Goal: Information Seeking & Learning: Learn about a topic

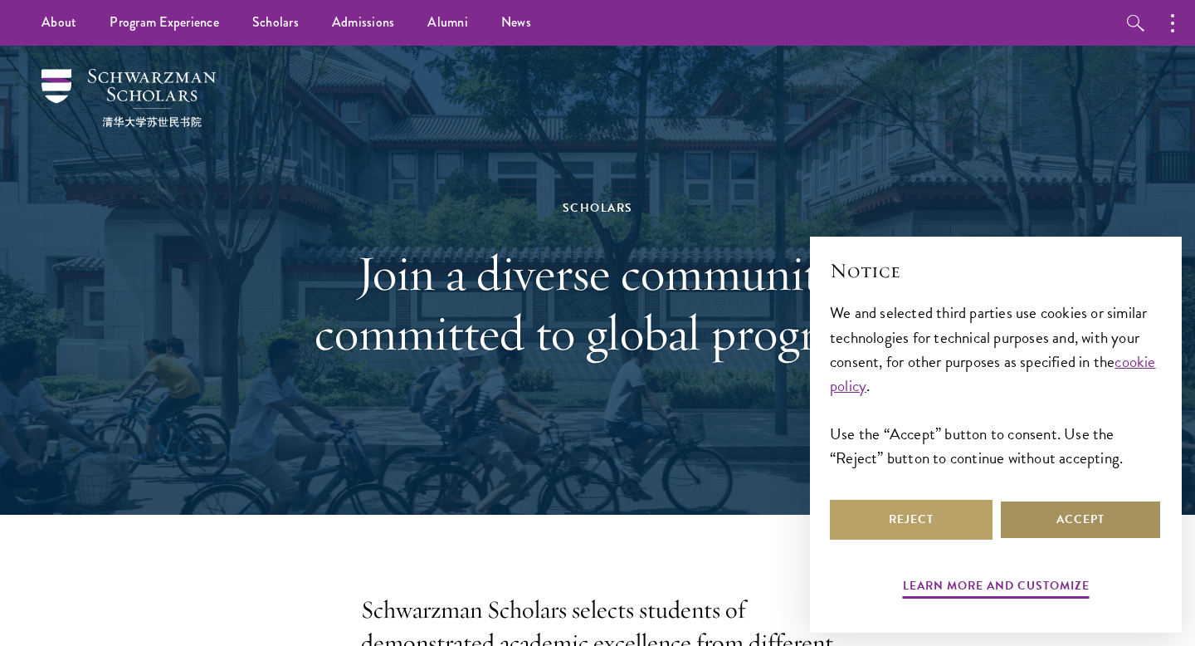
click at [1040, 517] on button "Accept" at bounding box center [1080, 520] width 163 height 40
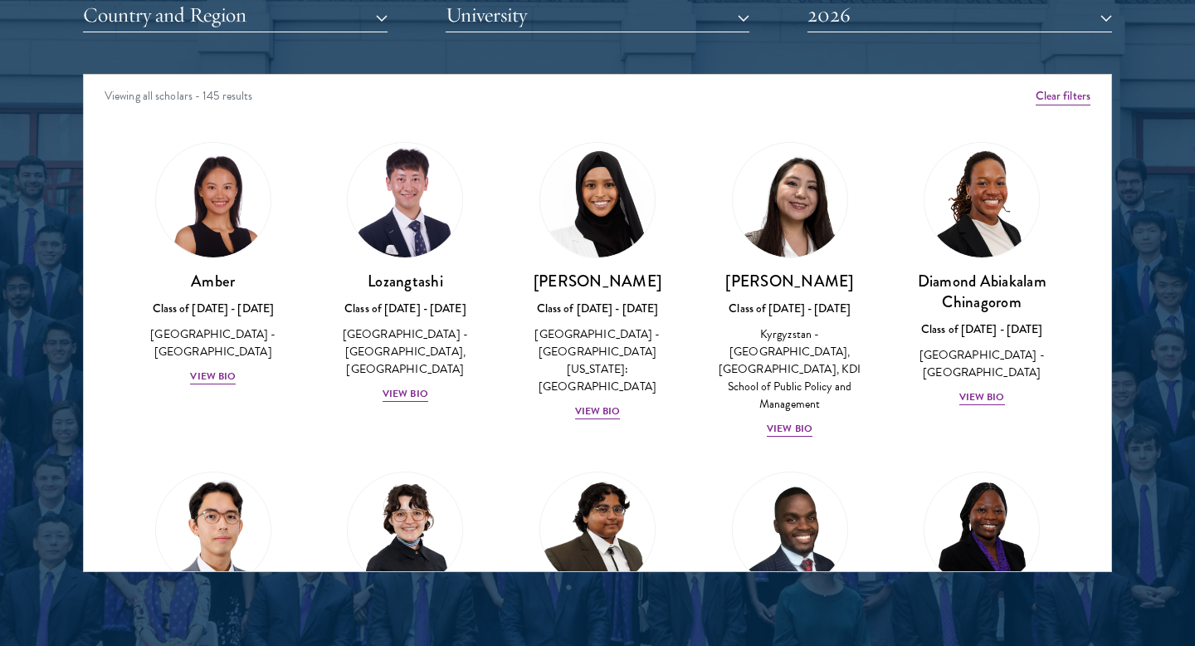
scroll to position [2190, 0]
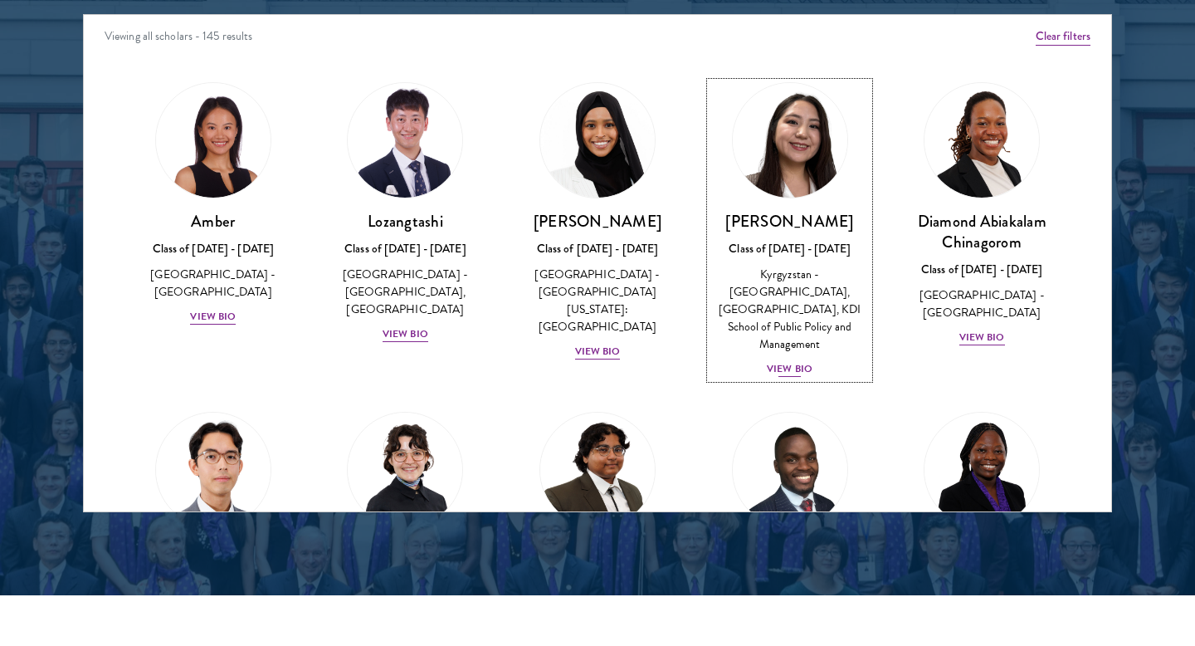
click at [785, 361] on div "View Bio" at bounding box center [790, 369] width 46 height 16
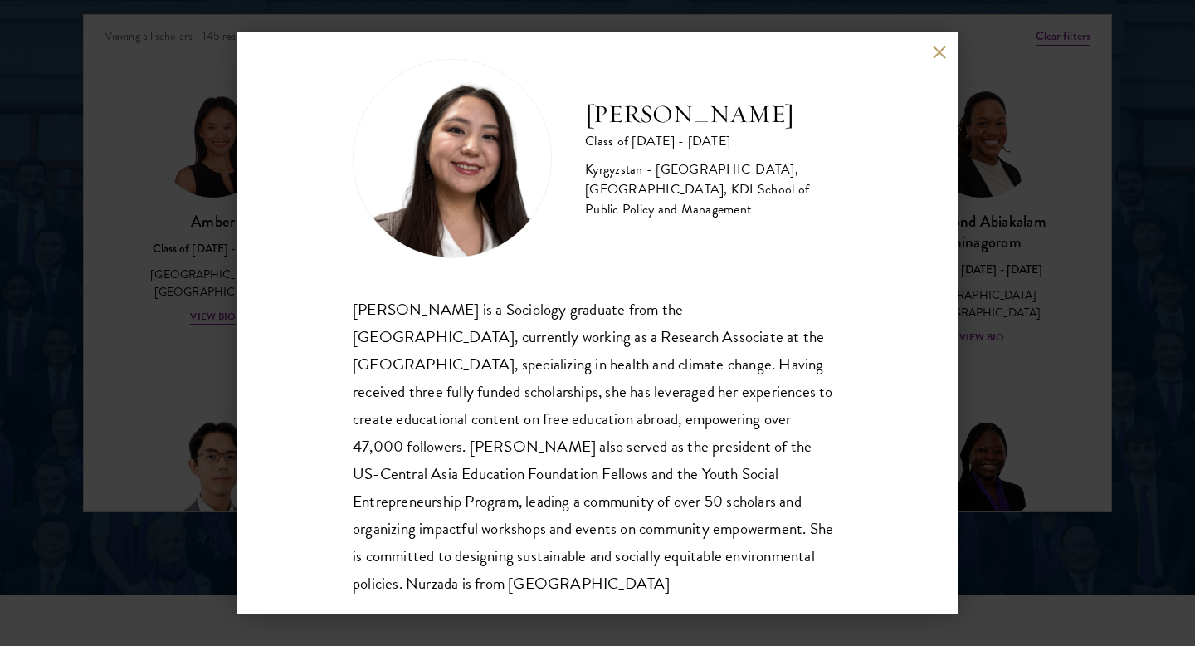
scroll to position [24, 0]
click at [937, 46] on button at bounding box center [939, 52] width 14 height 14
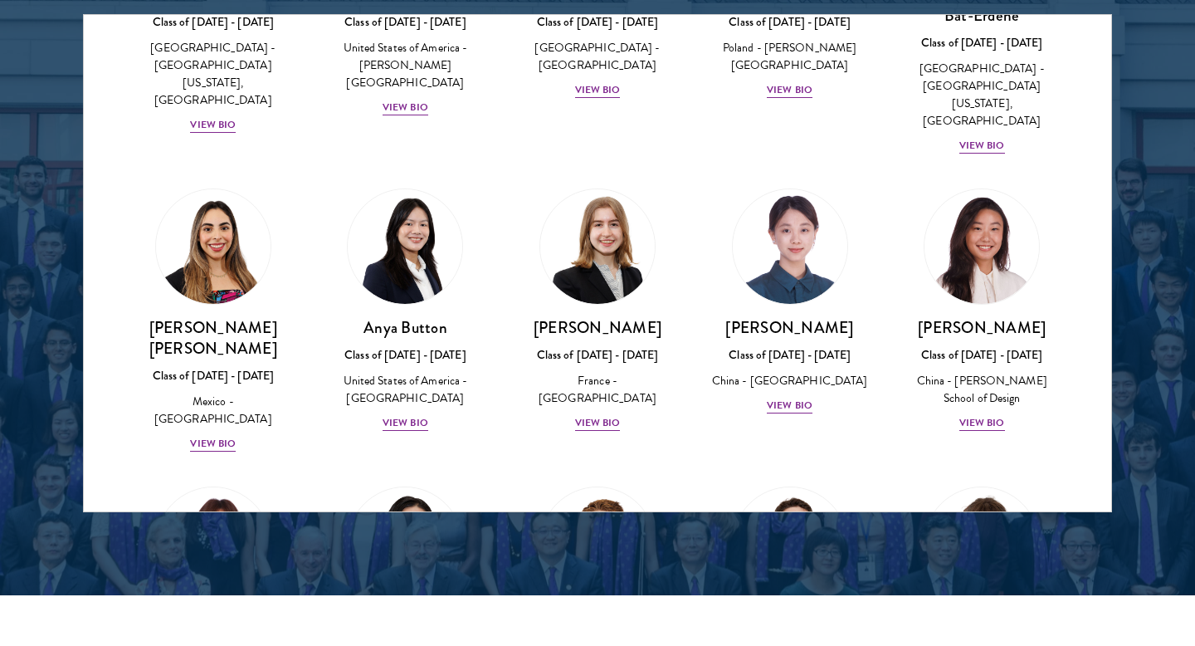
scroll to position [1189, 0]
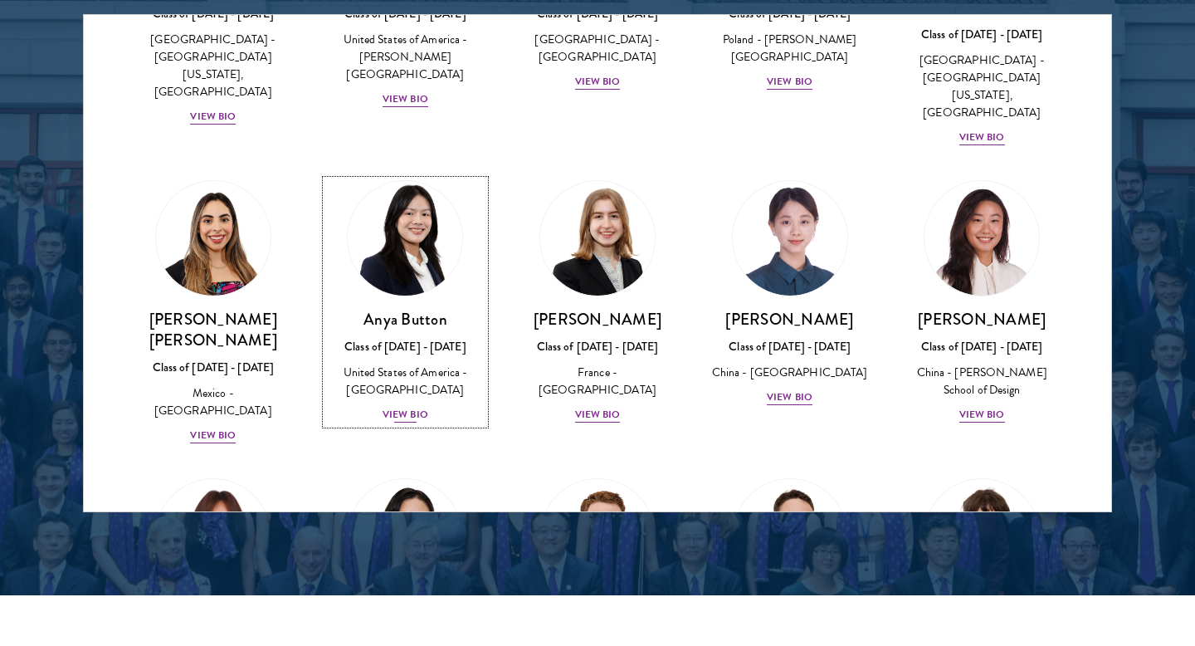
click at [408, 407] on div "View Bio" at bounding box center [406, 415] width 46 height 16
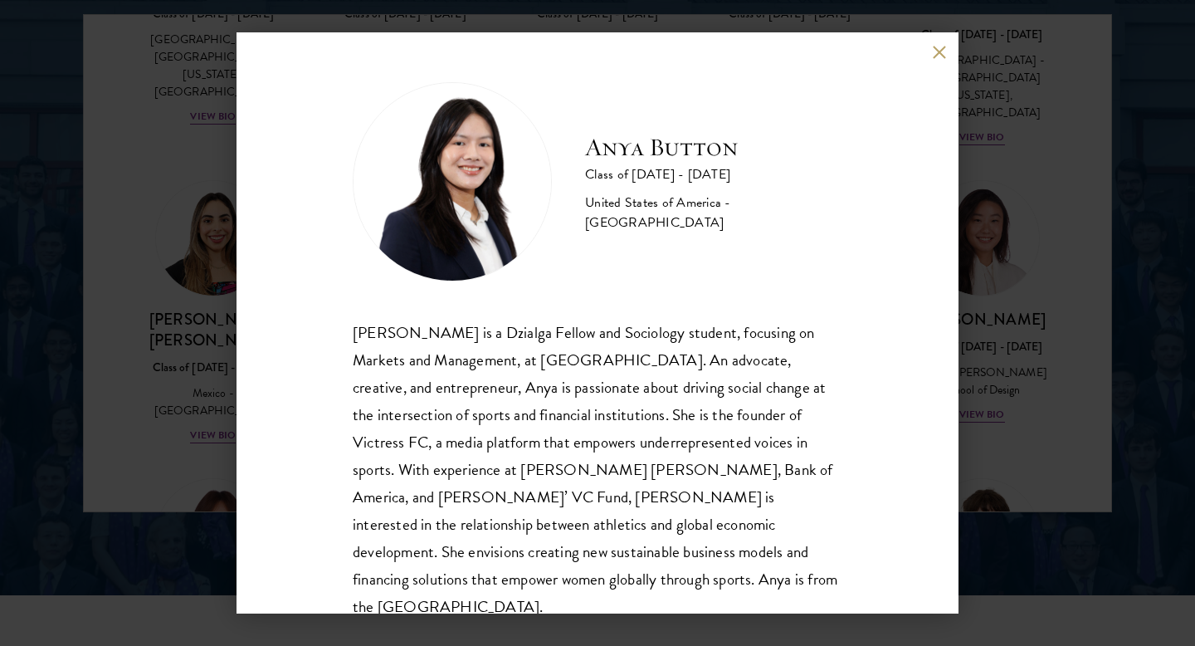
click at [936, 53] on button at bounding box center [939, 52] width 14 height 14
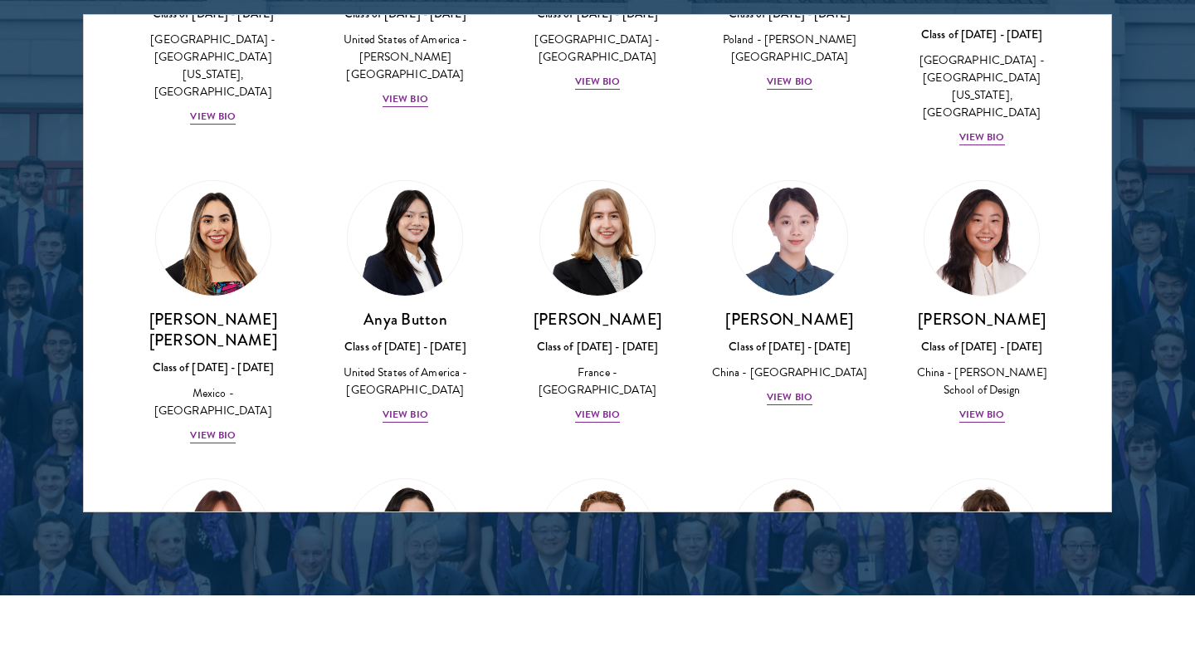
click at [1063, 234] on div "[PERSON_NAME] Class of [DATE] - [DATE] [GEOGRAPHIC_DATA] - [PERSON_NAME][GEOGRA…" at bounding box center [982, 302] width 193 height 277
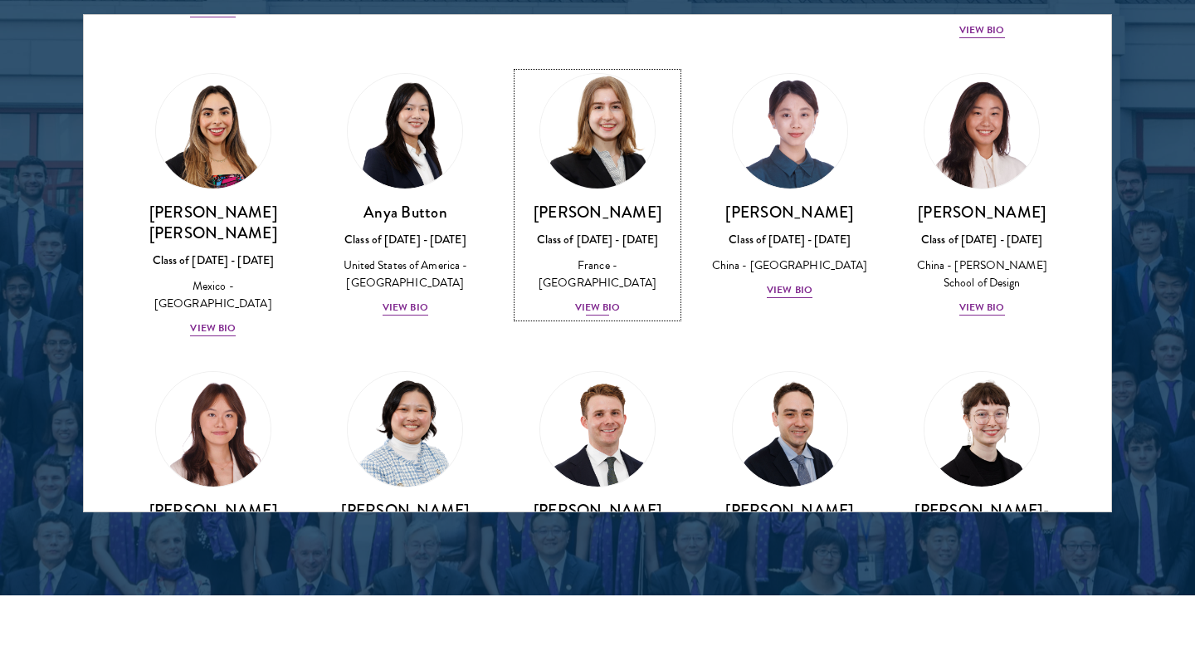
click at [590, 300] on div "View Bio" at bounding box center [598, 308] width 46 height 16
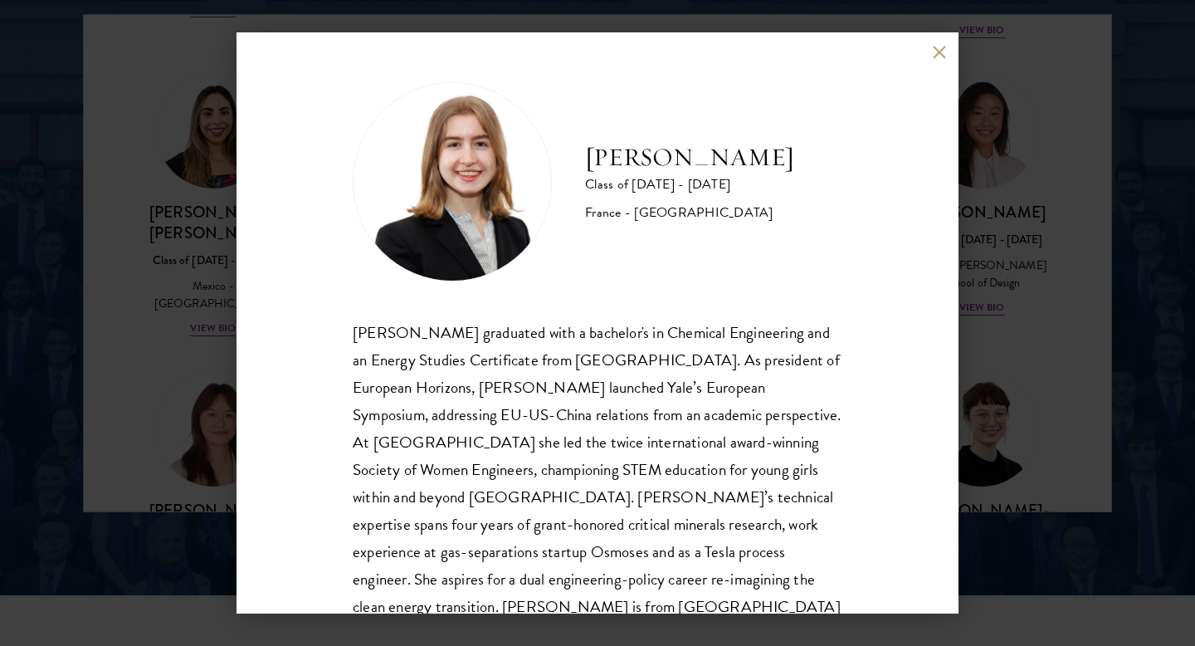
click at [935, 50] on button at bounding box center [939, 52] width 14 height 14
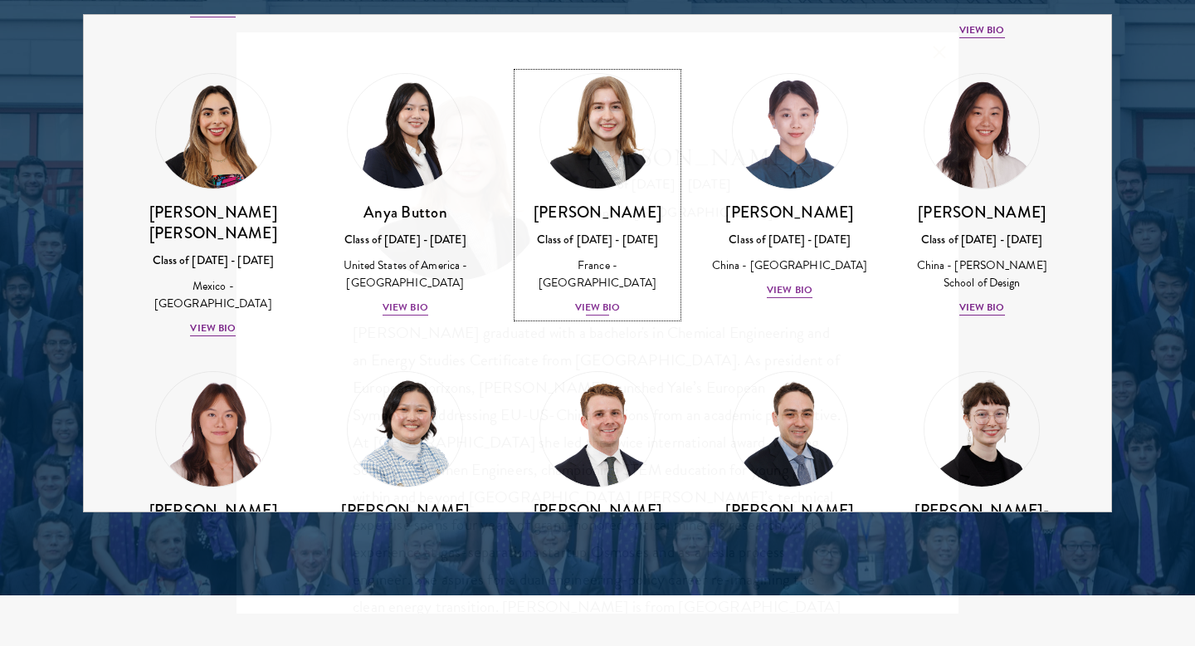
scroll to position [1267, 0]
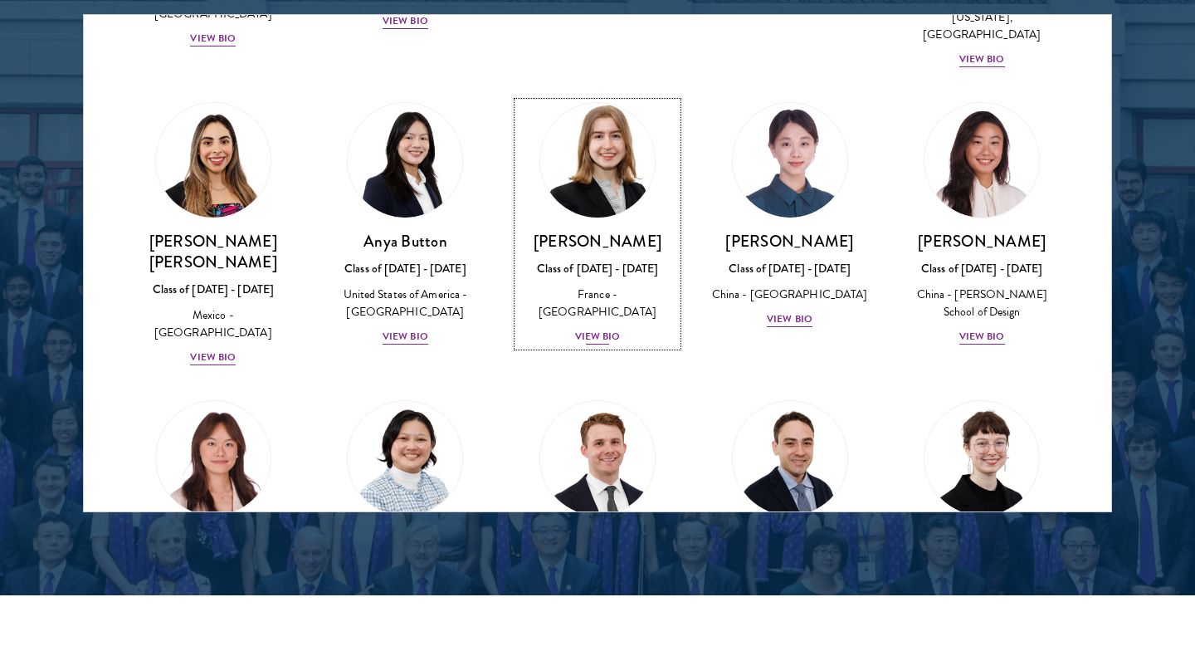
click at [593, 329] on div "View Bio" at bounding box center [598, 337] width 46 height 16
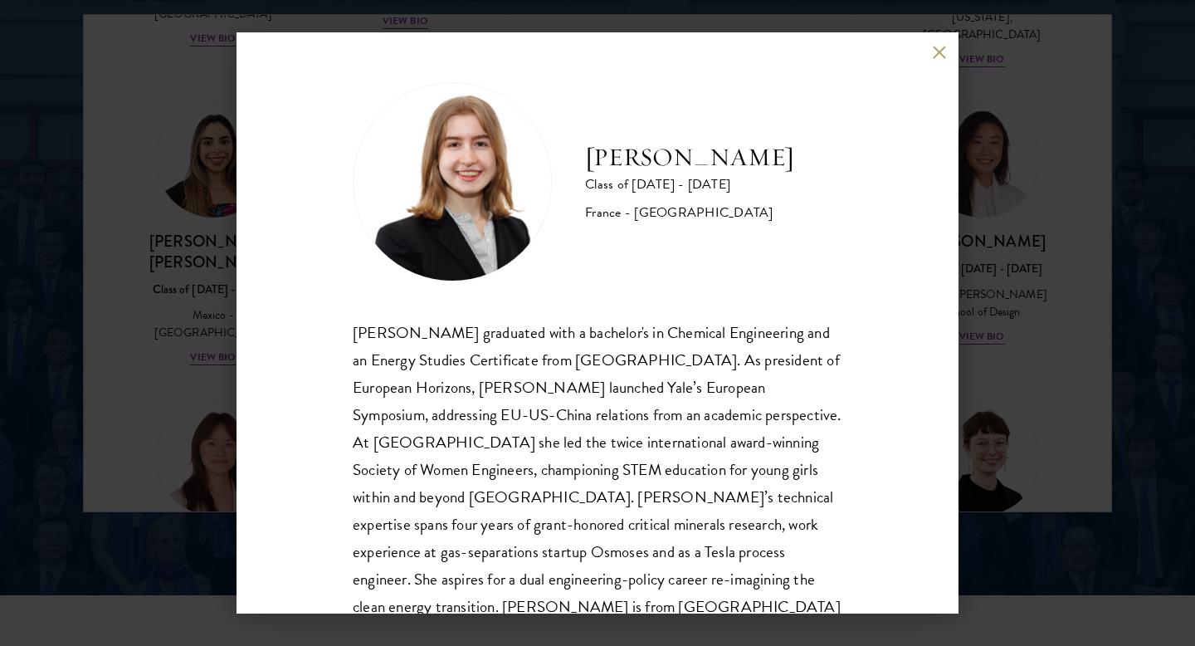
click at [937, 48] on button at bounding box center [939, 52] width 14 height 14
